Goal: Task Accomplishment & Management: Complete application form

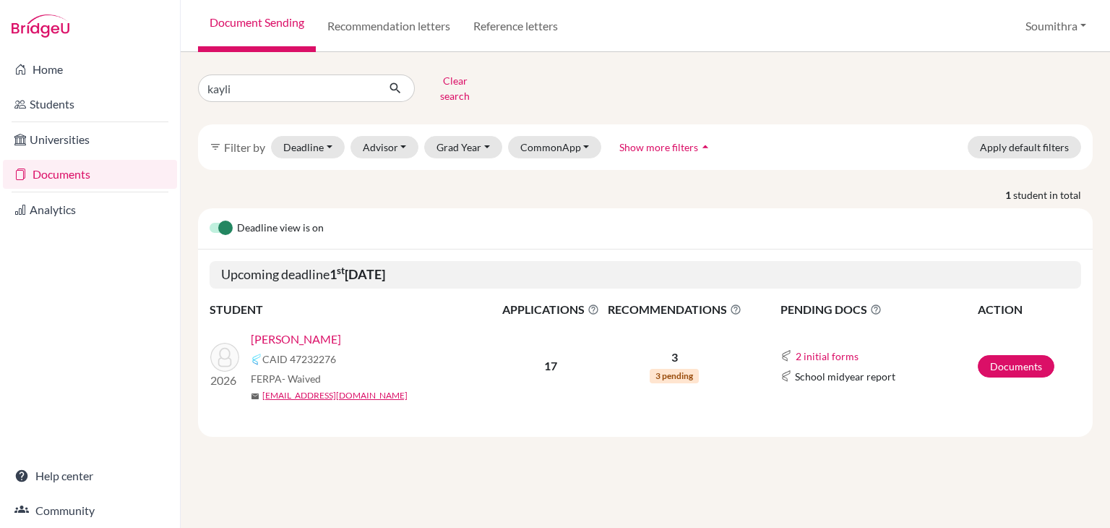
click at [213, 85] on input "kayli" at bounding box center [287, 87] width 179 height 27
type input "k"
type input "nive"
click at [392, 85] on icon "submit" at bounding box center [395, 88] width 14 height 14
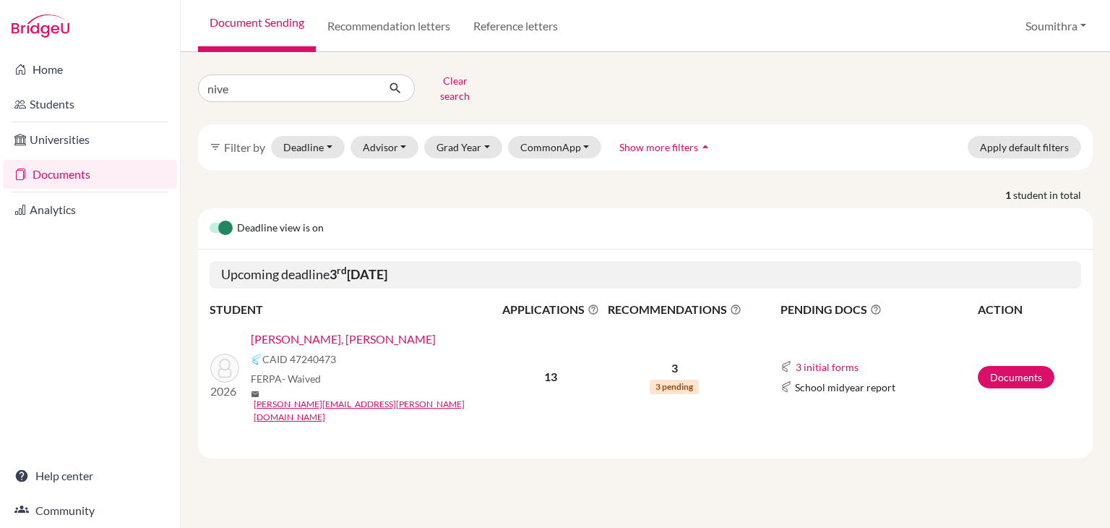
click at [330, 330] on link "[PERSON_NAME], [PERSON_NAME]" at bounding box center [343, 338] width 185 height 17
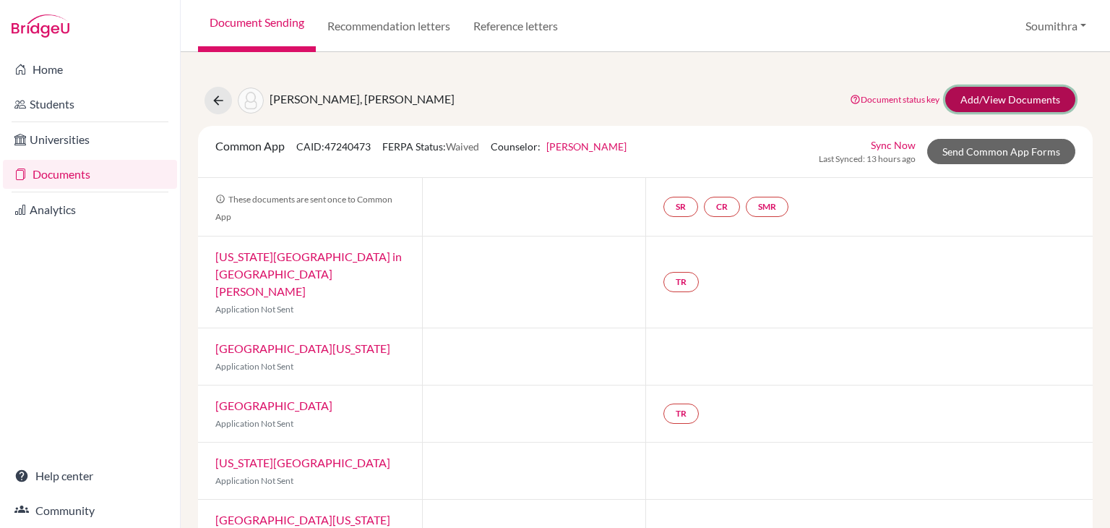
click at [998, 95] on link "Add/View Documents" at bounding box center [1011, 99] width 130 height 25
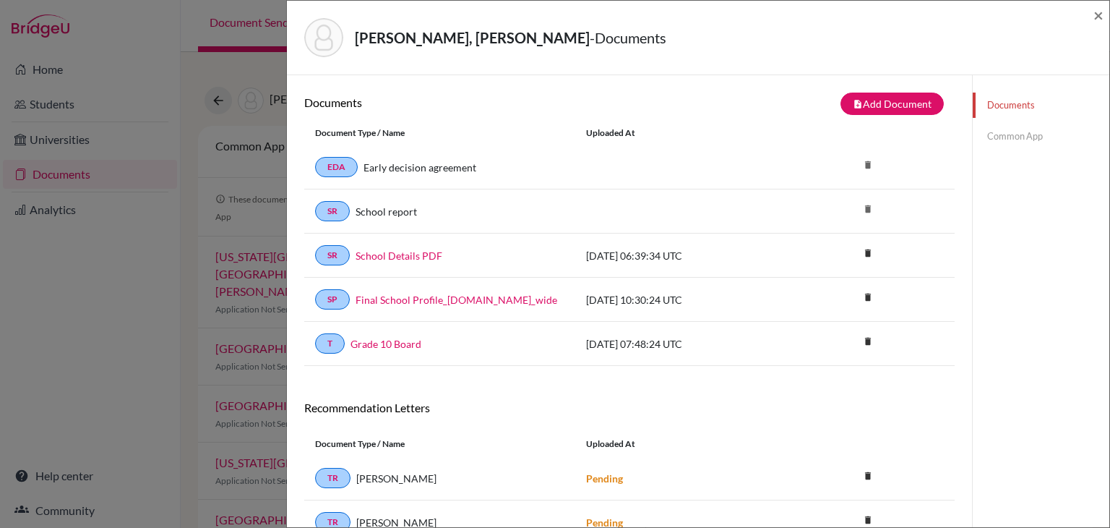
click at [1033, 134] on link "Common App" at bounding box center [1041, 136] width 137 height 25
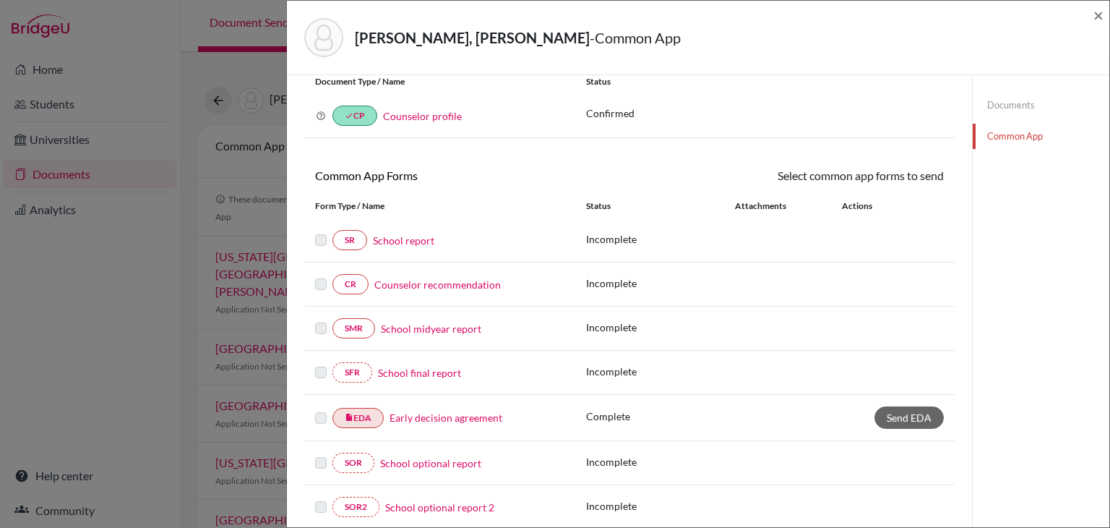
scroll to position [49, 0]
click at [408, 284] on link "Counselor recommendation" at bounding box center [437, 283] width 127 height 15
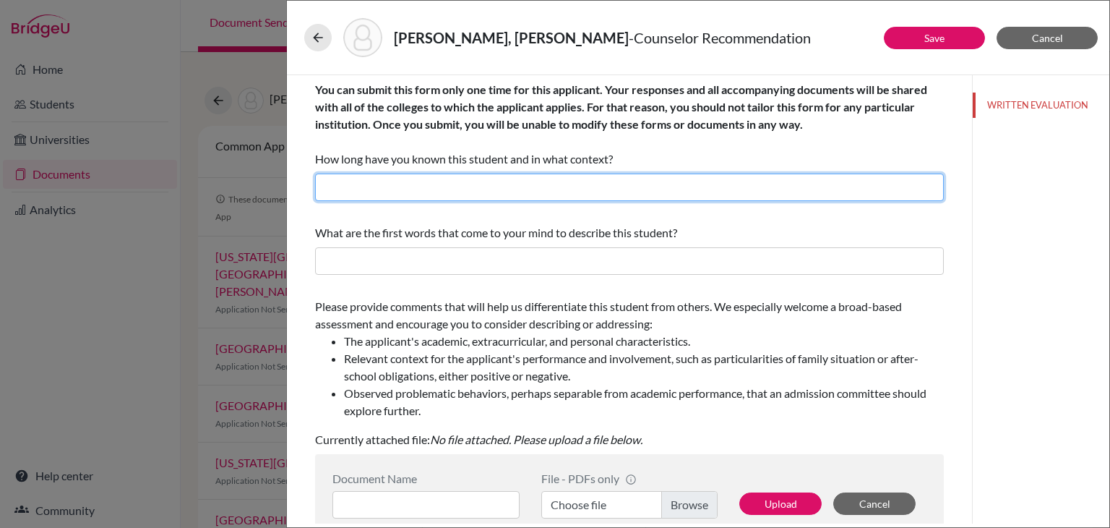
click at [390, 183] on input "text" at bounding box center [629, 186] width 629 height 27
type input "I have known Nivedita for 4 years as her college and career guidance counsellor…"
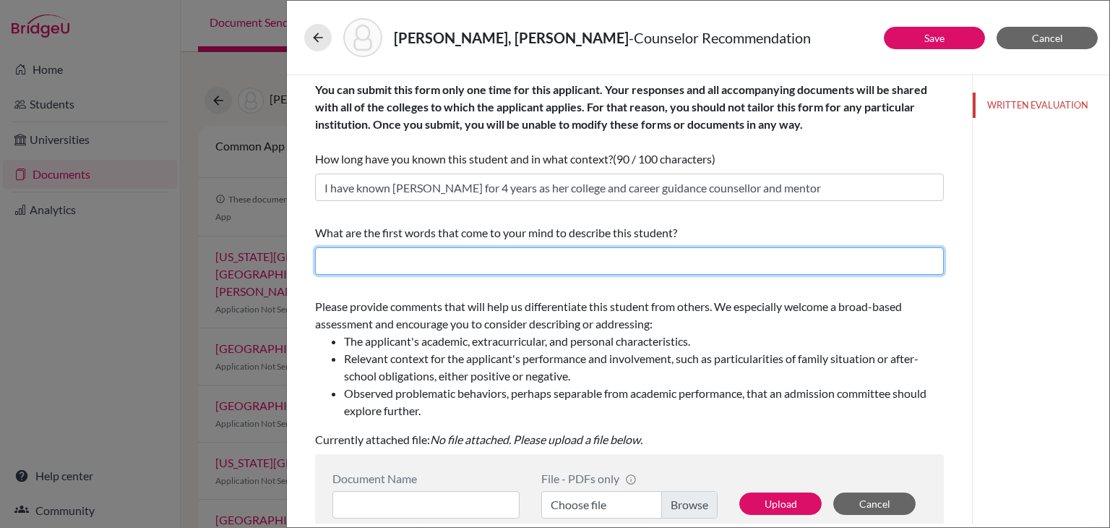
click at [450, 265] on input "text" at bounding box center [629, 260] width 629 height 27
paste input "she is exceptionally diligent, focused, and creative. She possesses outstanding…"
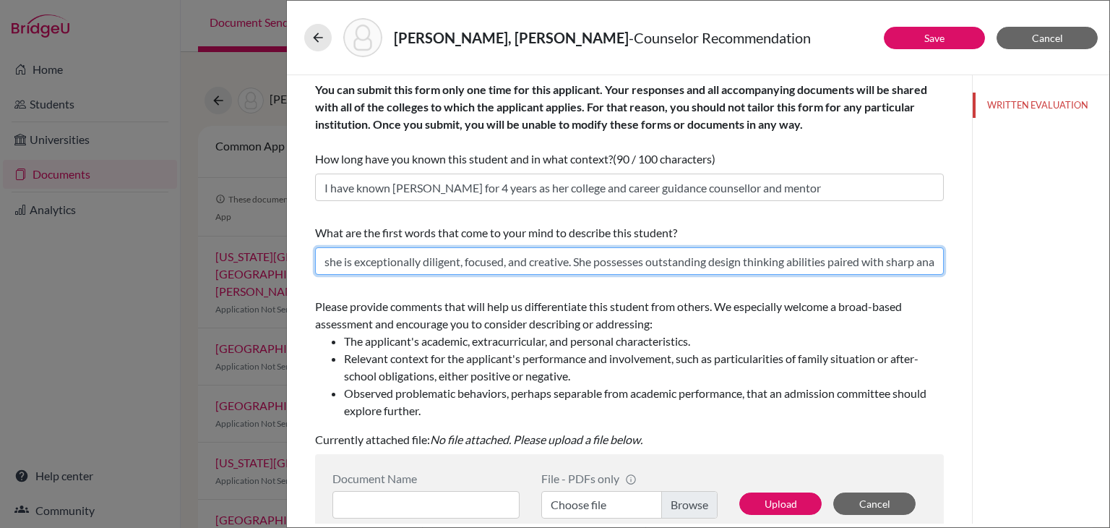
scroll to position [0, 67]
click at [452, 265] on input "she is exceptionally diligent, focused, and creative. She possesses outstanding…" at bounding box center [629, 260] width 629 height 27
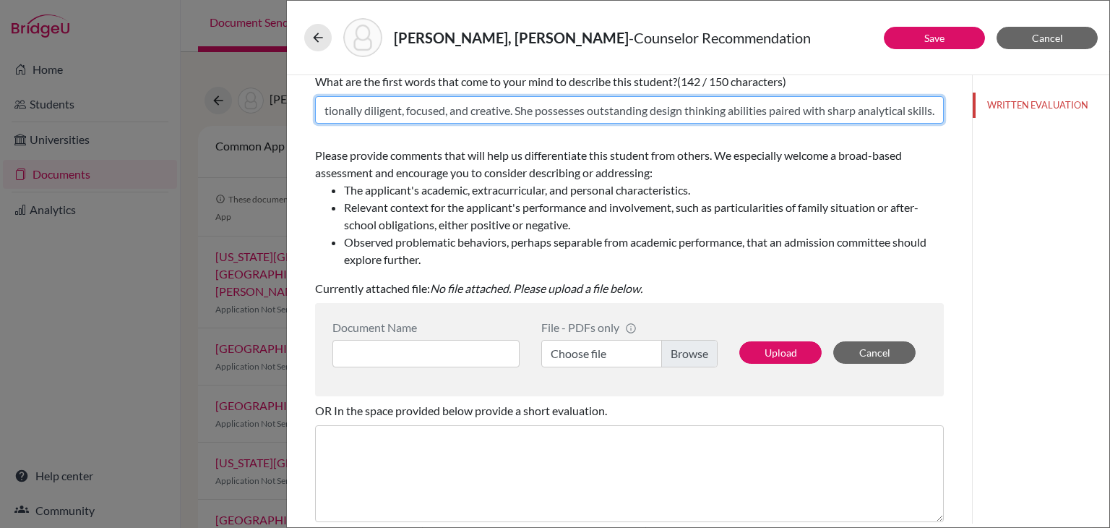
scroll to position [153, 0]
type input "she is exceptionally diligent, focused, and creative. She possesses outstanding…"
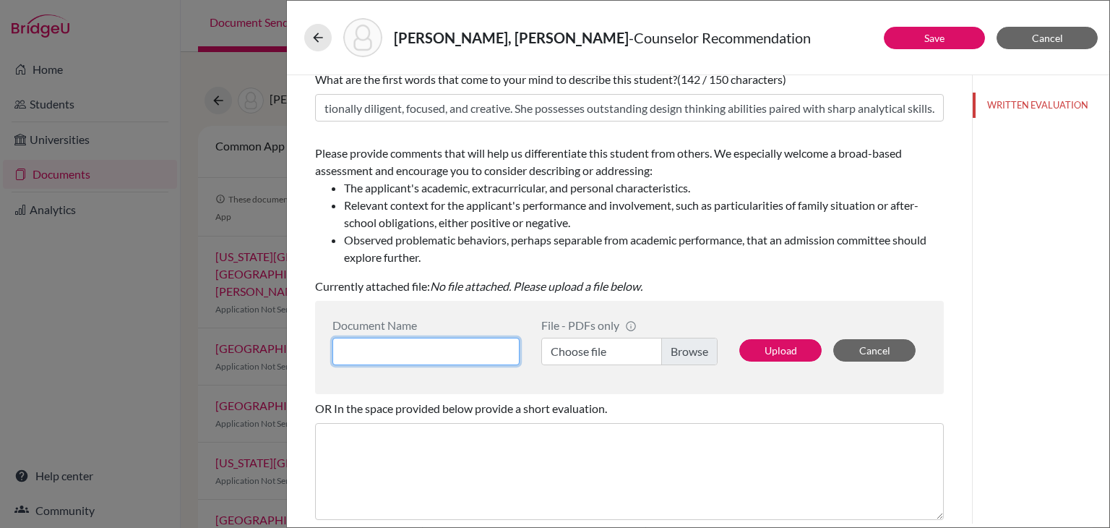
click at [479, 348] on input at bounding box center [426, 351] width 187 height 27
type input "Nivedita counsellor reco"
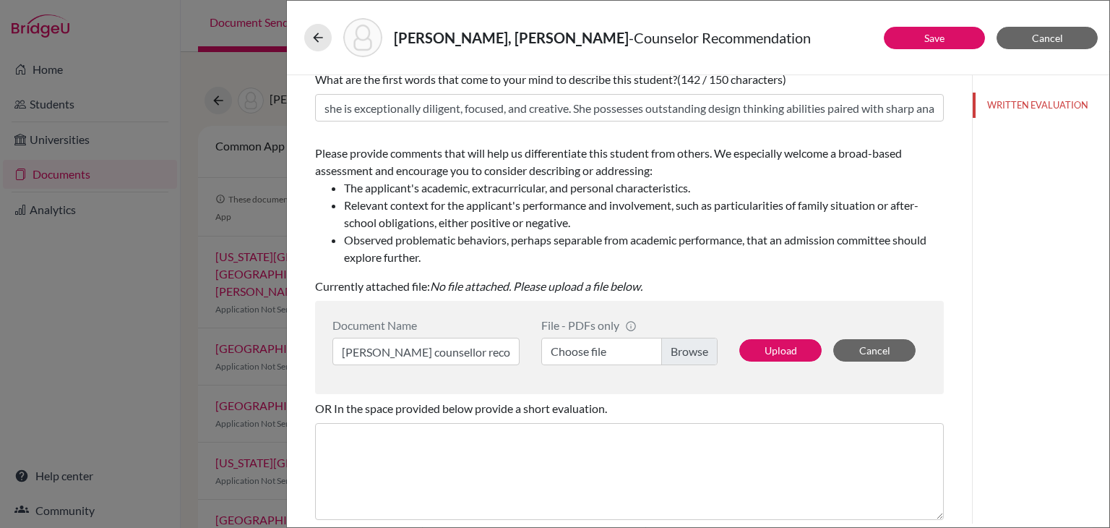
click at [599, 356] on label "Choose file" at bounding box center [629, 351] width 176 height 27
click at [599, 356] on input "Choose file" at bounding box center [629, 351] width 176 height 27
click at [792, 351] on button "Upload" at bounding box center [781, 350] width 82 height 22
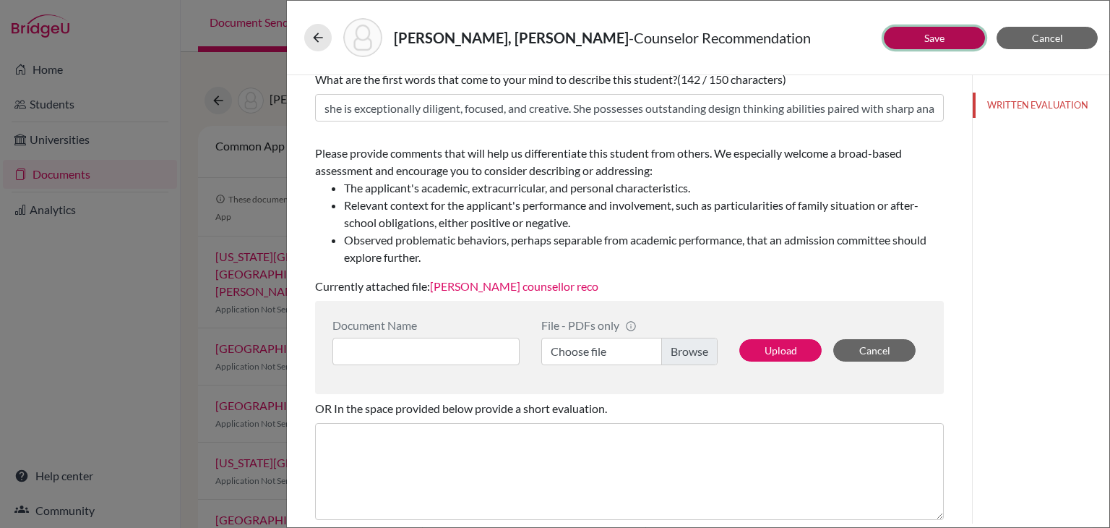
click at [928, 36] on link "Save" at bounding box center [935, 38] width 20 height 12
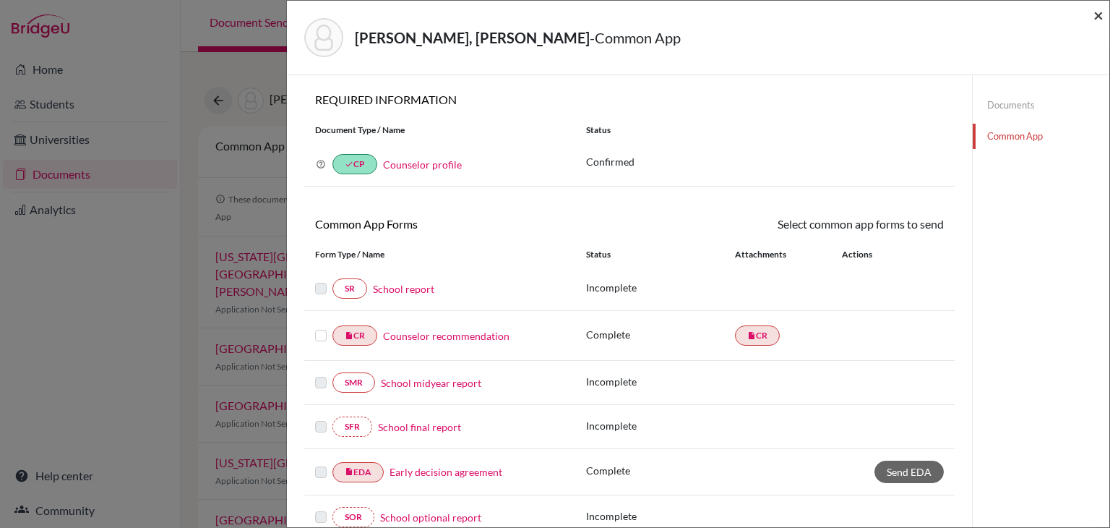
click at [1100, 14] on span "×" at bounding box center [1099, 14] width 10 height 21
